Goal: Transaction & Acquisition: Purchase product/service

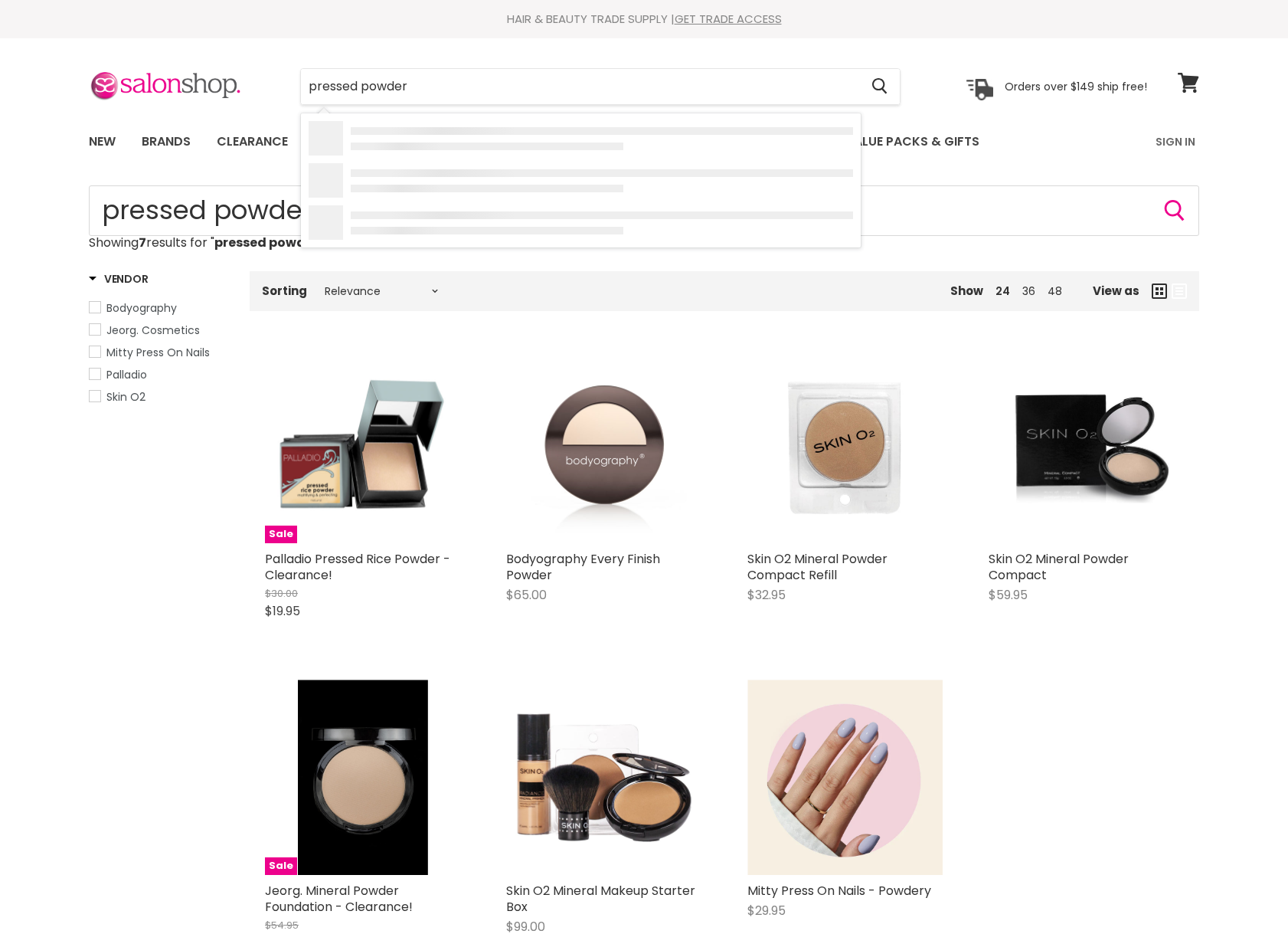
click at [504, 88] on input "pressed powder" at bounding box center [580, 87] width 559 height 35
drag, startPoint x: 0, startPoint y: 0, endPoint x: 504, endPoint y: 88, distance: 511.6
click at [504, 88] on input "pressed powder" at bounding box center [580, 87] width 559 height 35
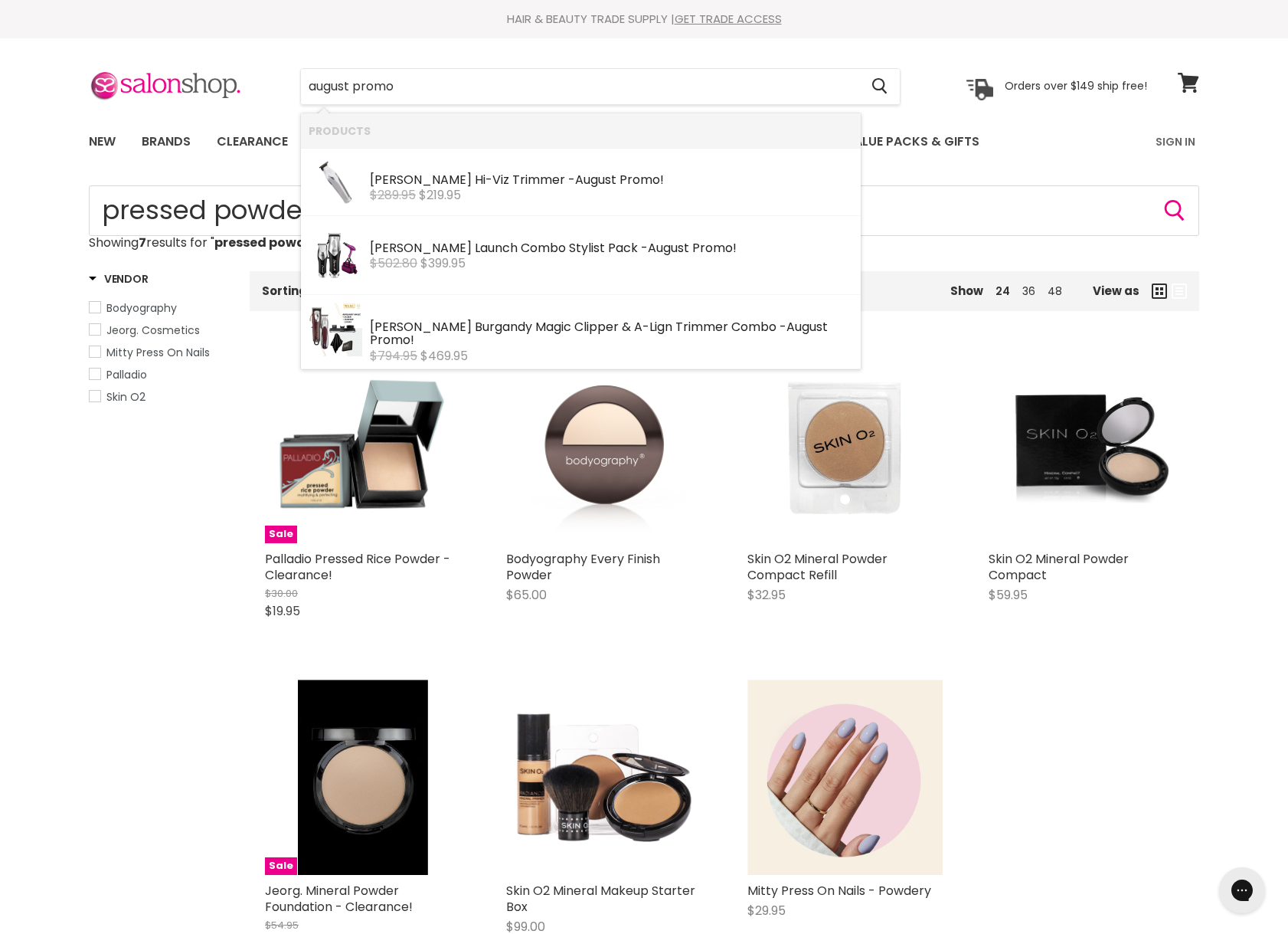
type input "august promo"
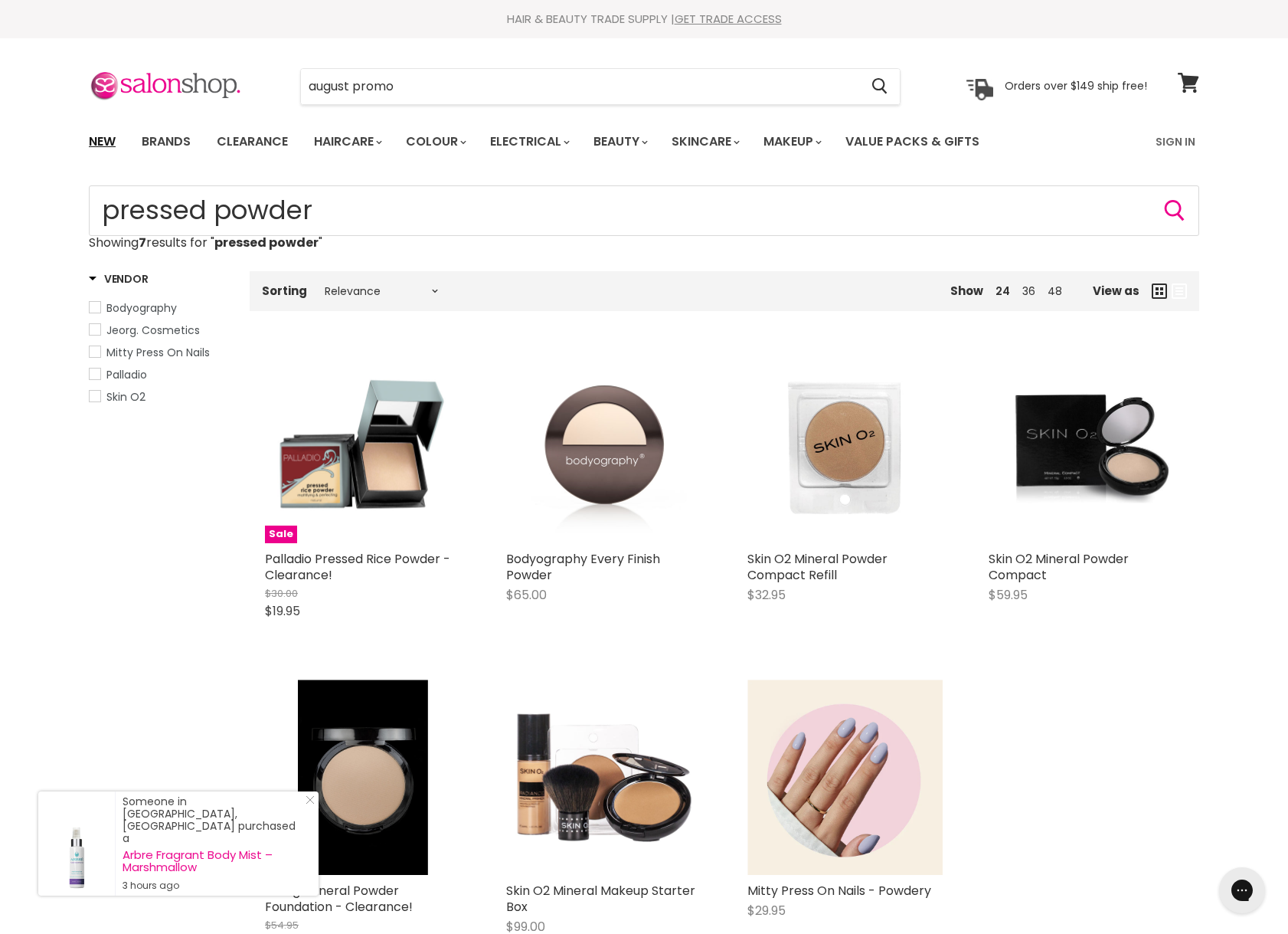
click at [100, 143] on link "New" at bounding box center [103, 142] width 50 height 33
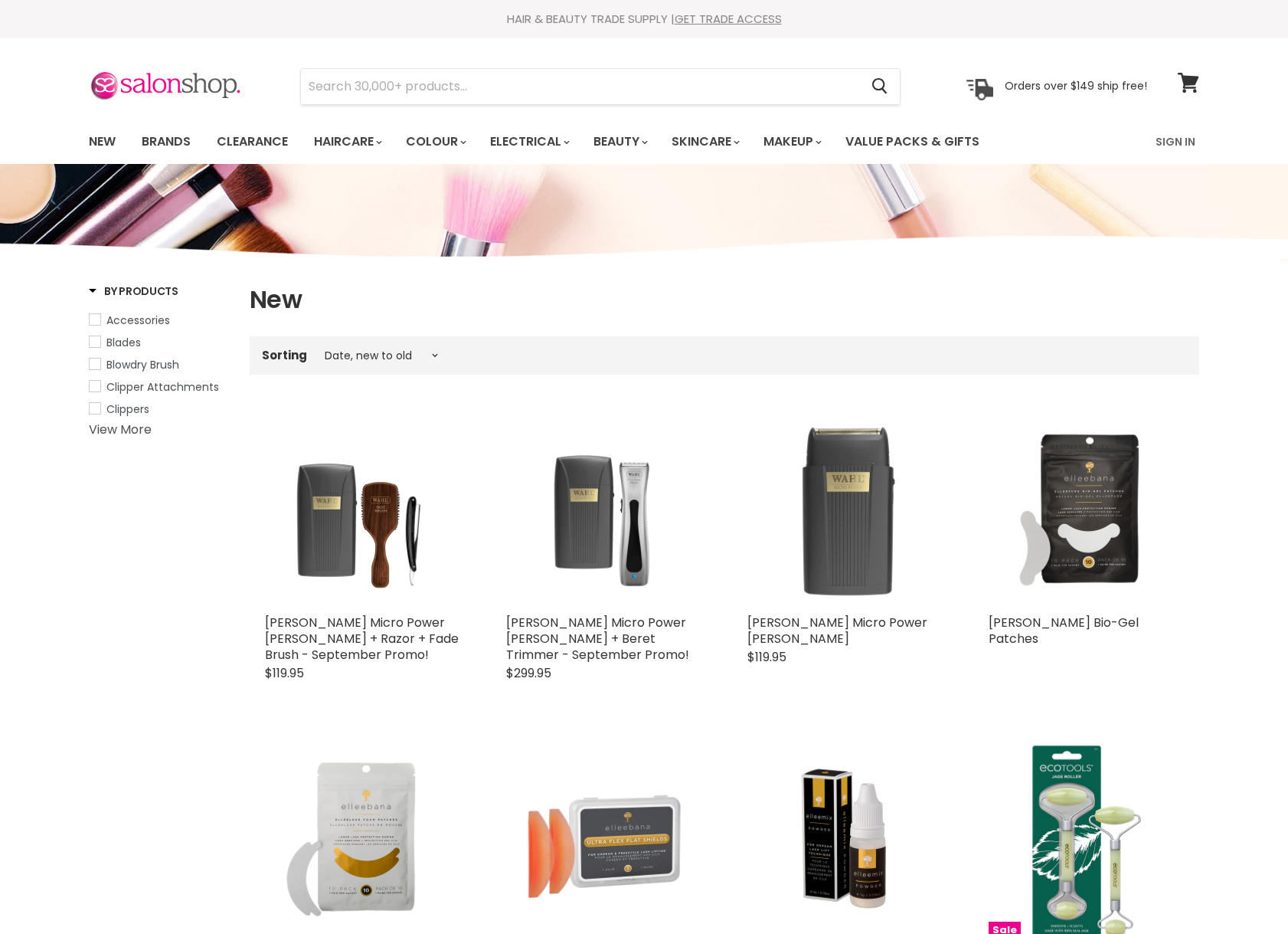
select select "created-descending"
